Goal: Information Seeking & Learning: Learn about a topic

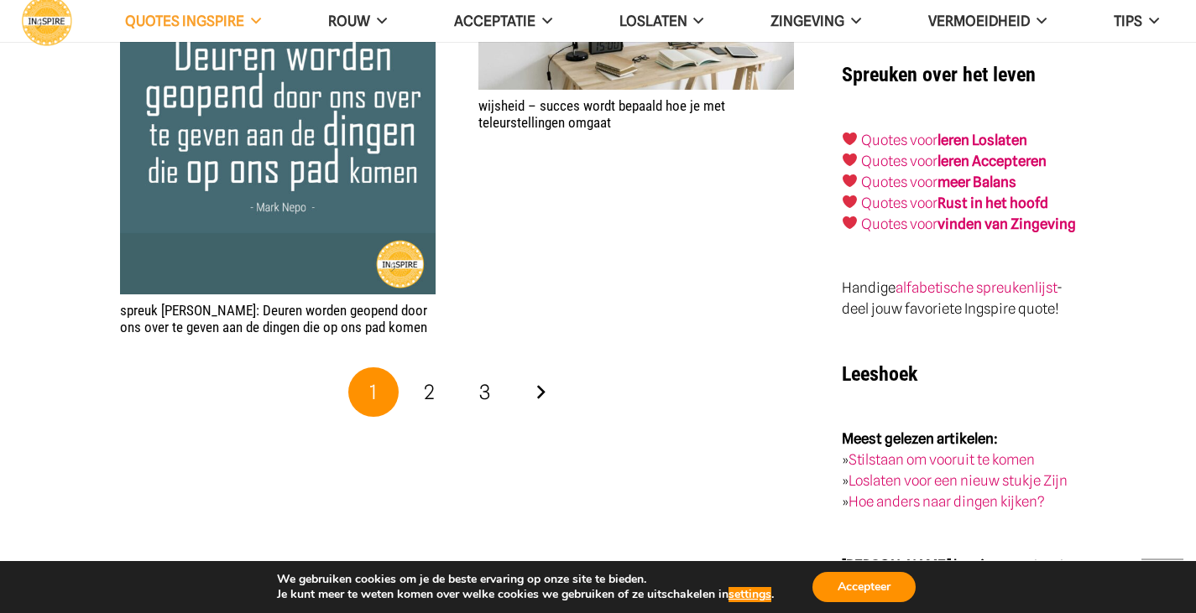
scroll to position [2937, 0]
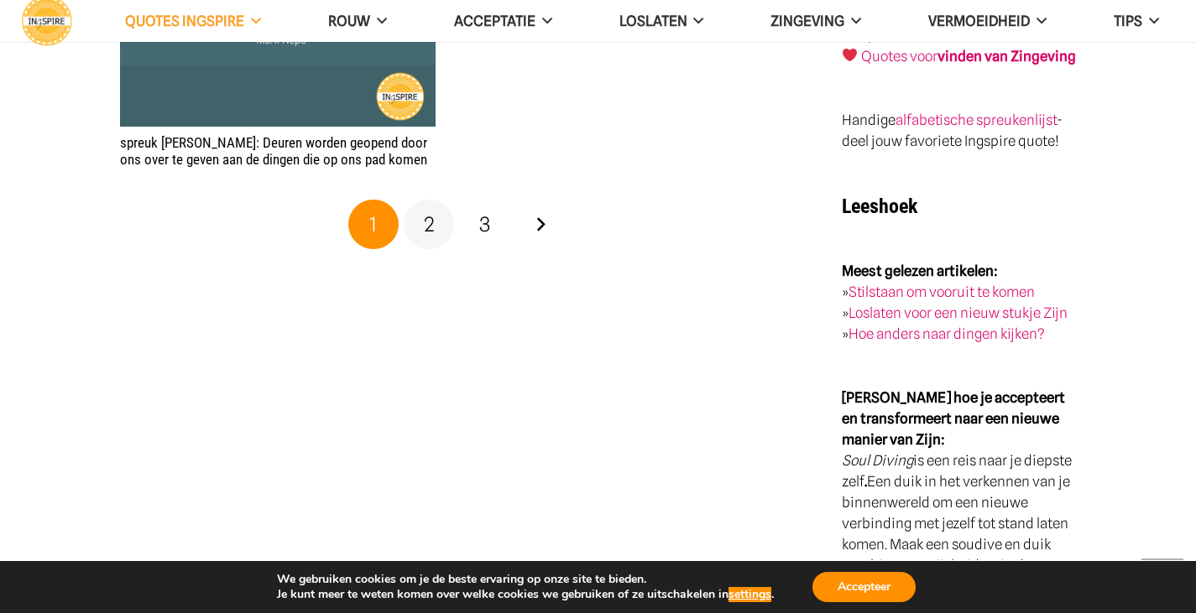
click at [430, 213] on span "2" at bounding box center [429, 224] width 11 height 24
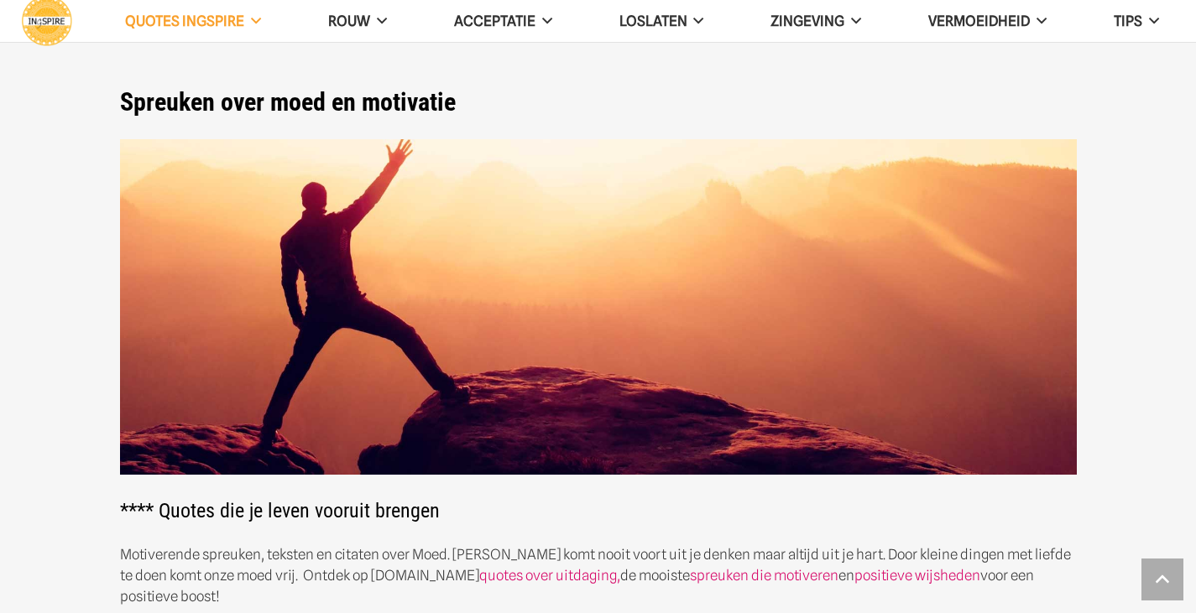
scroll to position [2937, 0]
